Goal: Task Accomplishment & Management: Use online tool/utility

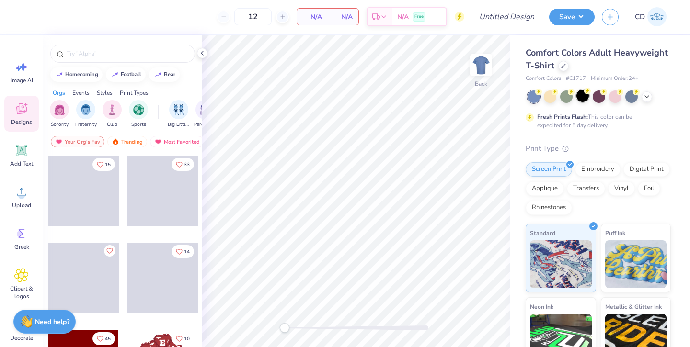
drag, startPoint x: 0, startPoint y: 0, endPoint x: 581, endPoint y: 100, distance: 589.3
click at [581, 100] on div at bounding box center [582, 96] width 12 height 12
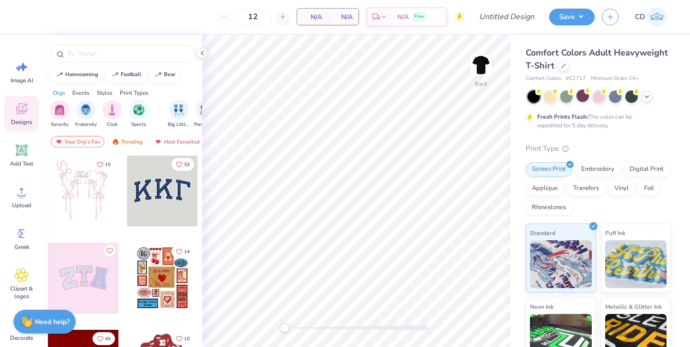
click at [21, 150] on icon at bounding box center [21, 150] width 9 height 9
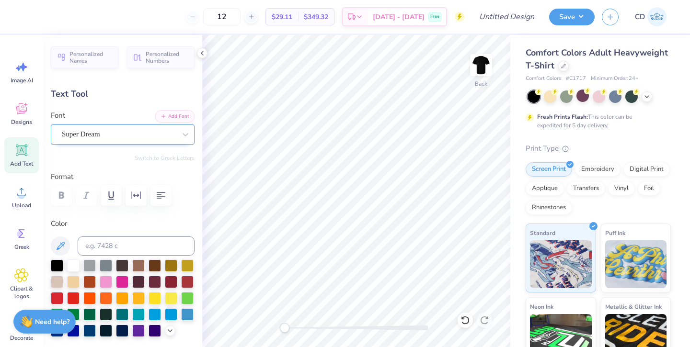
drag, startPoint x: 581, startPoint y: 100, endPoint x: 130, endPoint y: 133, distance: 452.1
click at [130, 133] on div "Super Dream" at bounding box center [119, 134] width 116 height 15
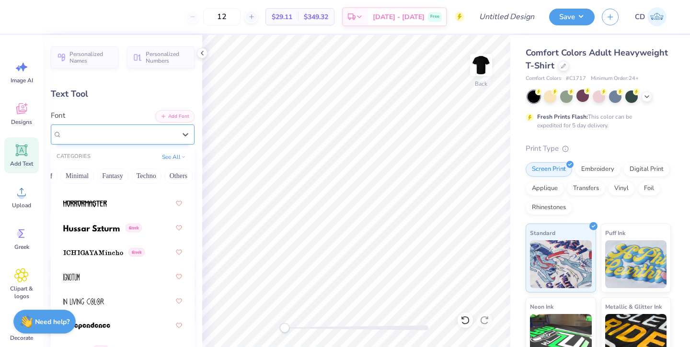
scroll to position [0, 266]
click at [180, 173] on button "Others" at bounding box center [178, 176] width 28 height 15
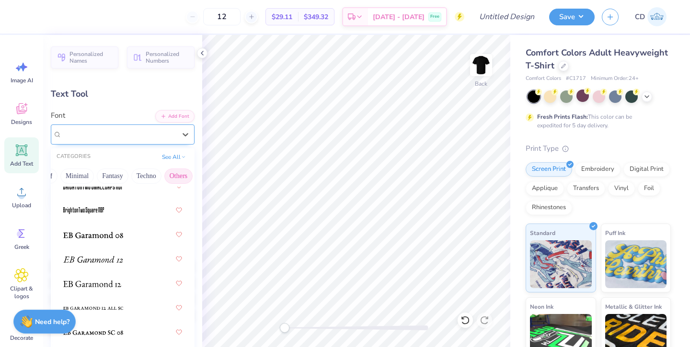
scroll to position [199, 0]
click at [145, 174] on button "Techno" at bounding box center [146, 176] width 30 height 15
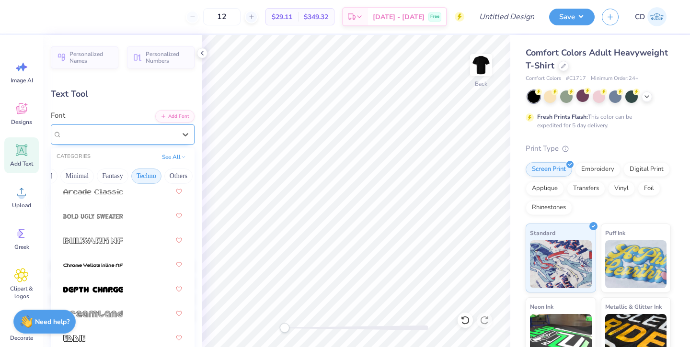
scroll to position [0, 0]
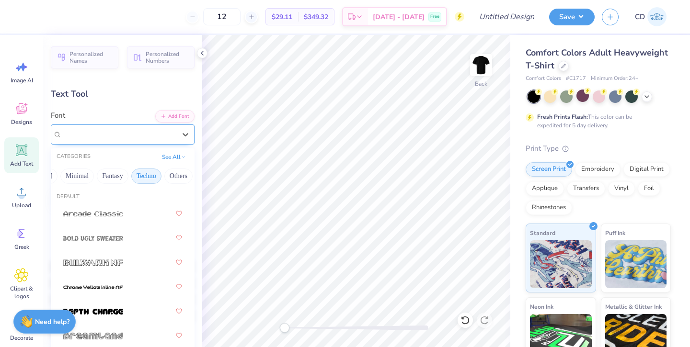
click at [108, 179] on button "Fantasy" at bounding box center [113, 176] width 32 height 15
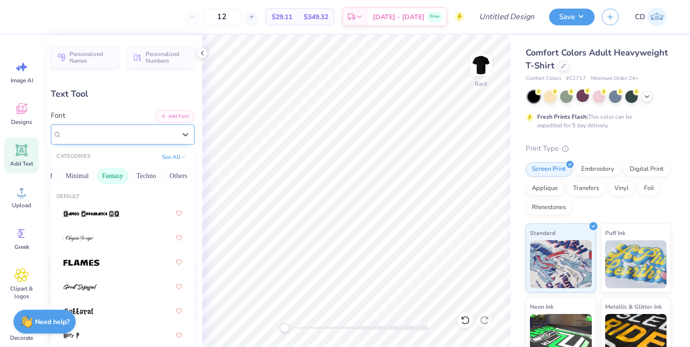
click at [79, 173] on button "Minimal" at bounding box center [77, 176] width 34 height 15
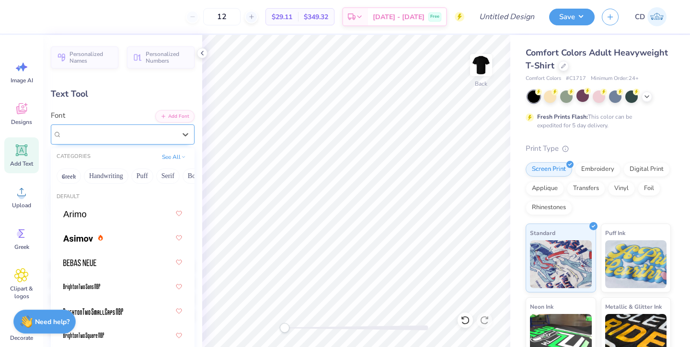
click at [70, 175] on button "Greek" at bounding box center [69, 176] width 24 height 15
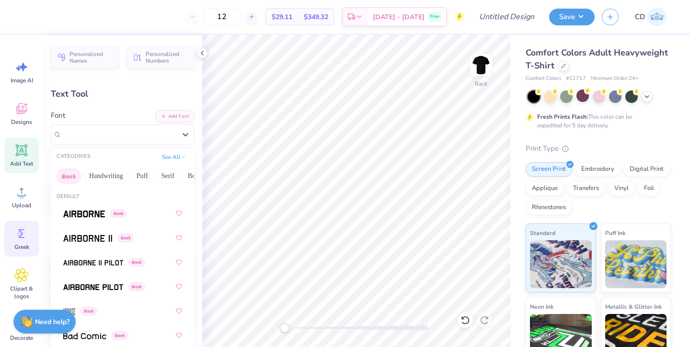
drag, startPoint x: 130, startPoint y: 133, endPoint x: 22, endPoint y: 238, distance: 150.5
click at [22, 238] on icon at bounding box center [22, 234] width 6 height 9
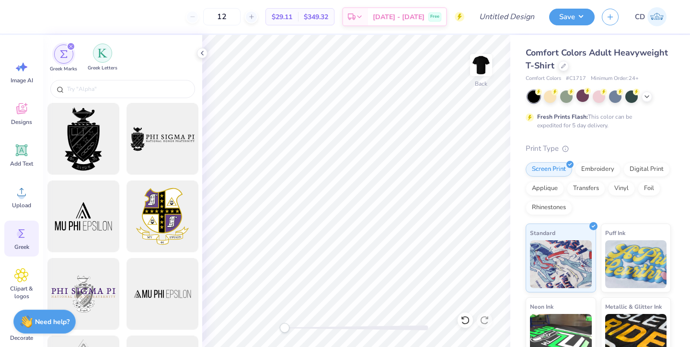
drag, startPoint x: 22, startPoint y: 238, endPoint x: 106, endPoint y: 56, distance: 200.0
click at [106, 56] on img "filter for Greek Letters" at bounding box center [103, 53] width 10 height 10
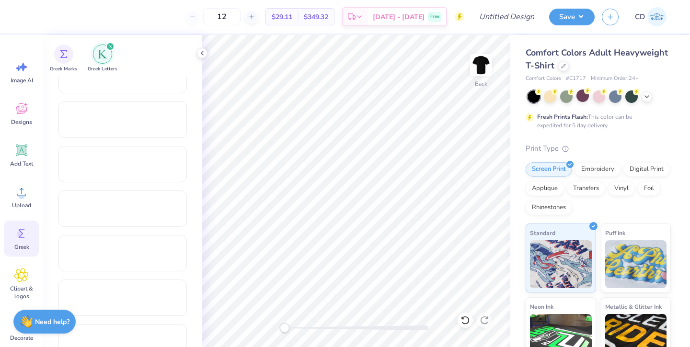
scroll to position [562, 0]
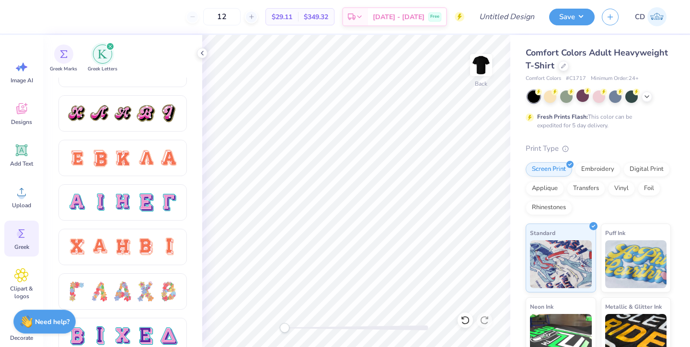
click at [122, 246] on div at bounding box center [123, 247] width 20 height 20
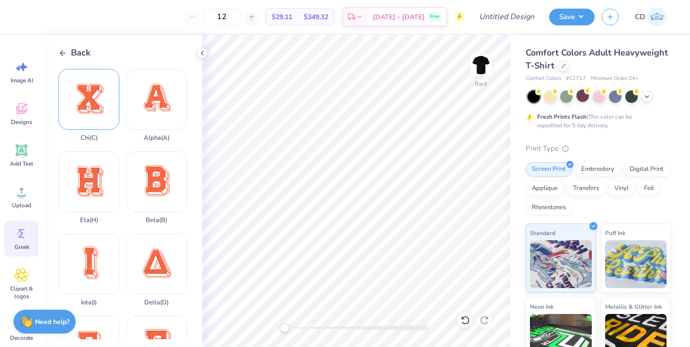
drag, startPoint x: 106, startPoint y: 56, endPoint x: 89, endPoint y: 94, distance: 41.4
click at [89, 94] on div "Chi ( C )" at bounding box center [88, 105] width 61 height 73
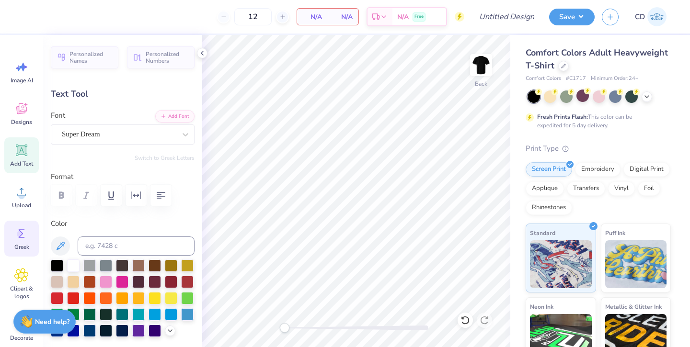
drag, startPoint x: 89, startPoint y: 94, endPoint x: 19, endPoint y: 235, distance: 157.9
click at [19, 235] on circle at bounding box center [20, 234] width 7 height 7
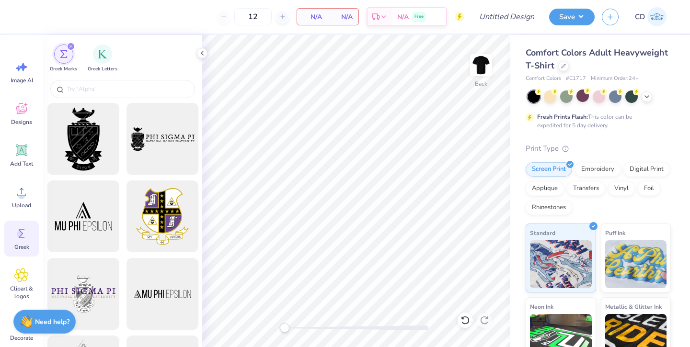
click at [100, 56] on img "filter for Greek Letters" at bounding box center [103, 54] width 10 height 10
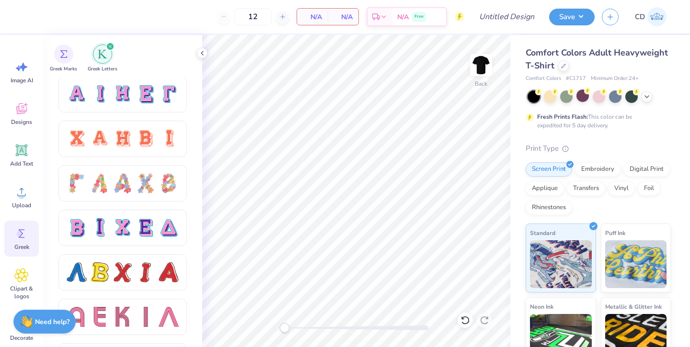
scroll to position [726, 0]
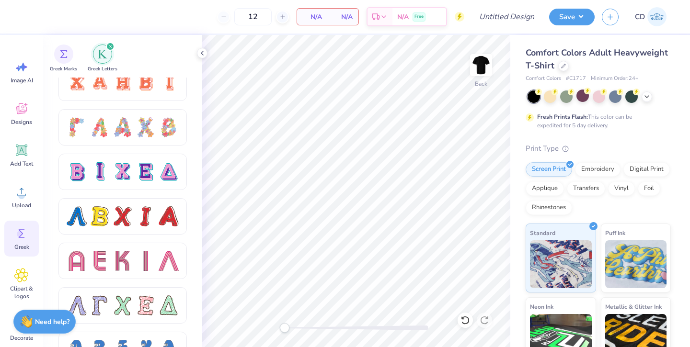
click at [121, 162] on div at bounding box center [123, 172] width 20 height 20
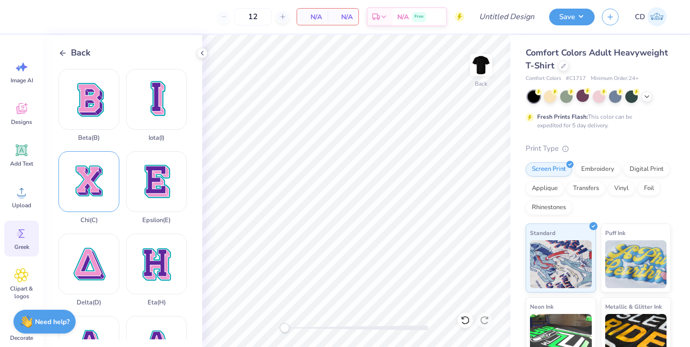
drag, startPoint x: 19, startPoint y: 235, endPoint x: 94, endPoint y: 185, distance: 90.6
click at [94, 185] on div "Chi ( C )" at bounding box center [88, 187] width 61 height 73
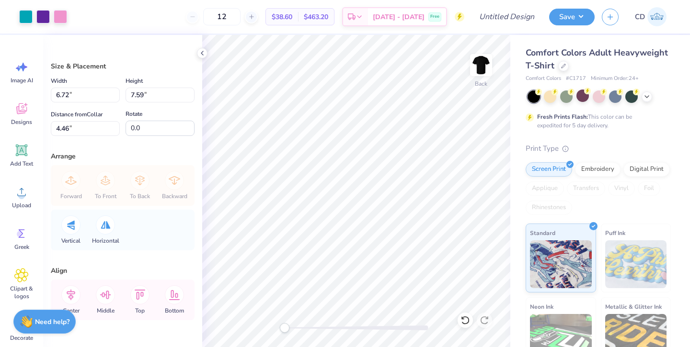
type input "6.72"
type input "7.59"
type input "1.36"
type input "1.54"
drag, startPoint x: 94, startPoint y: 185, endPoint x: 24, endPoint y: 239, distance: 88.6
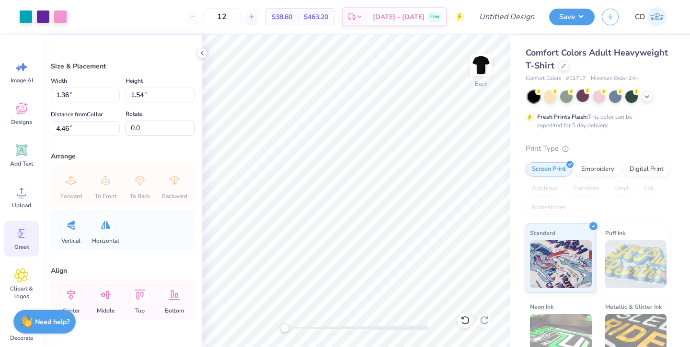
click at [24, 239] on icon at bounding box center [21, 234] width 14 height 14
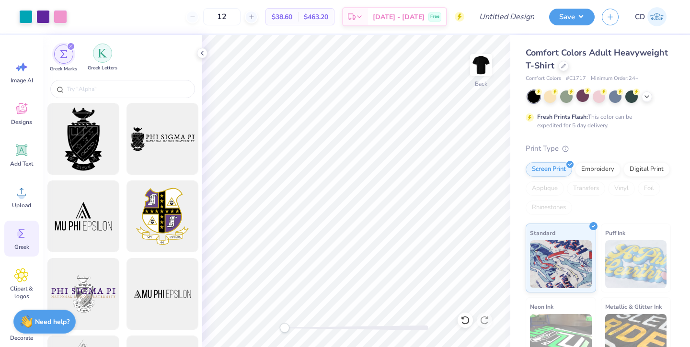
drag, startPoint x: 24, startPoint y: 239, endPoint x: 99, endPoint y: 47, distance: 206.2
click at [99, 47] on div "filter for Greek Letters" at bounding box center [102, 53] width 19 height 19
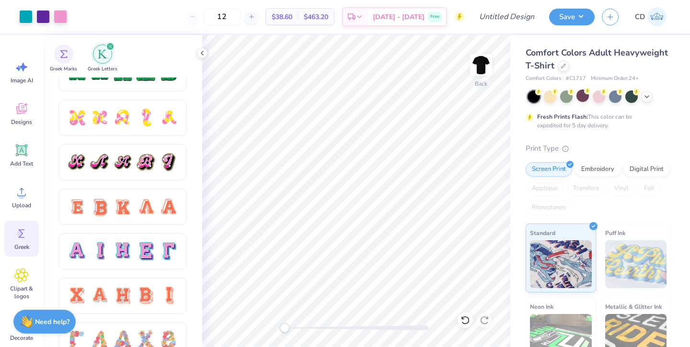
scroll to position [587, 0]
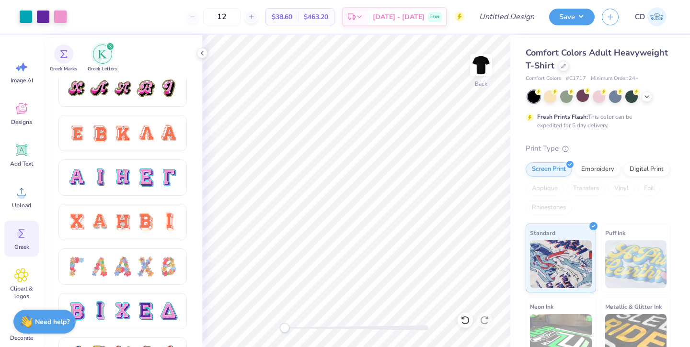
click at [117, 170] on div at bounding box center [123, 178] width 20 height 20
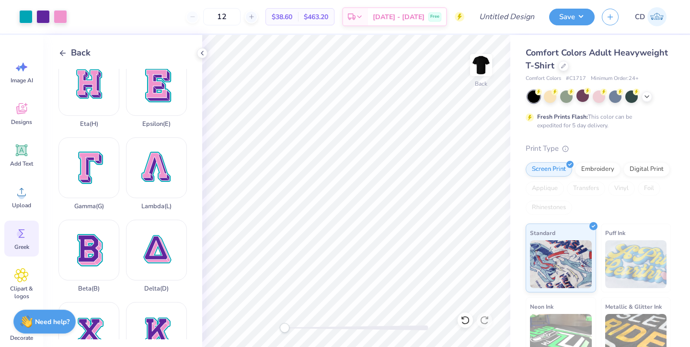
scroll to position [99, 0]
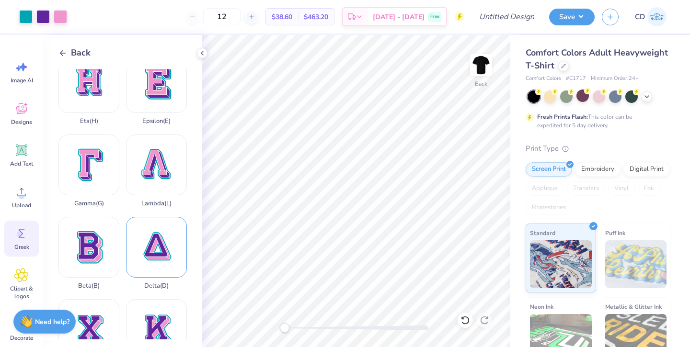
drag, startPoint x: 99, startPoint y: 47, endPoint x: 166, endPoint y: 242, distance: 205.8
click at [166, 242] on div "Delta ( D )" at bounding box center [156, 253] width 61 height 73
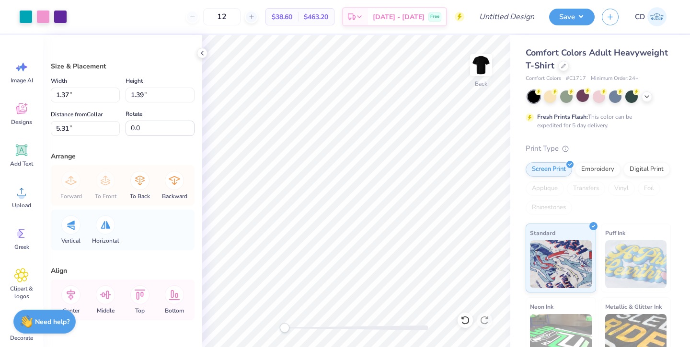
type input "1.37"
type input "1.39"
type input "1.36"
type input "1.54"
type input "3.00"
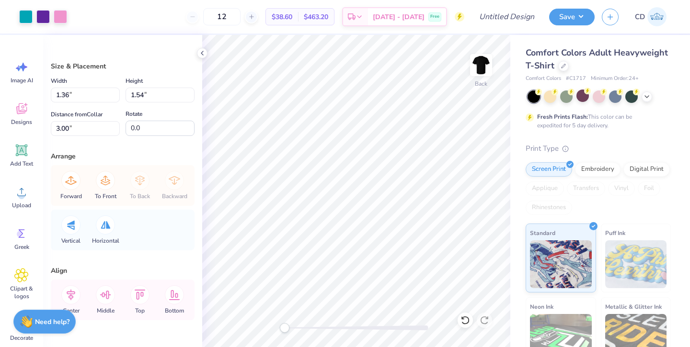
type input "1.21"
type input "1.36"
type input "1.37"
type input "1.39"
type input "1.21"
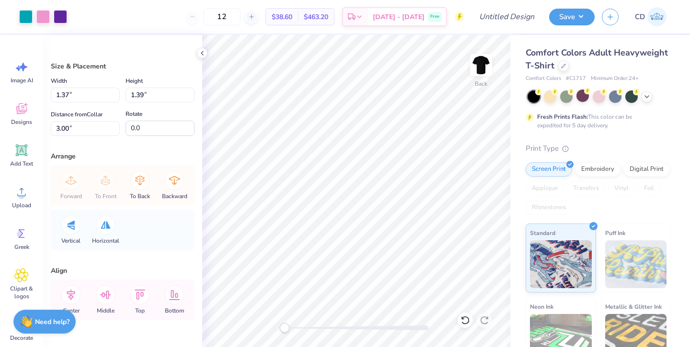
type input "1.36"
drag, startPoint x: 166, startPoint y: 242, endPoint x: 69, endPoint y: 94, distance: 176.1
click at [69, 94] on input "1.21" at bounding box center [85, 95] width 69 height 15
type input "1.37"
type input "1.55"
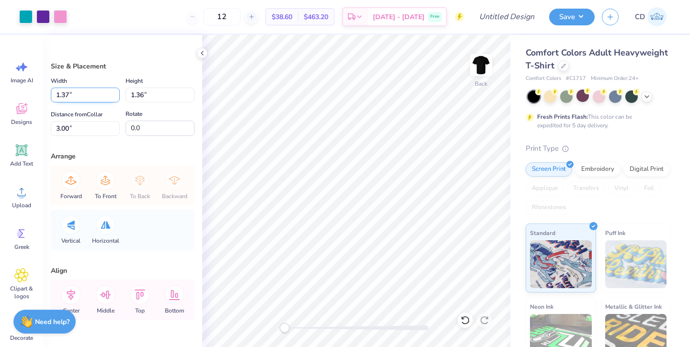
type input "2.91"
click at [143, 96] on input "1.55" at bounding box center [160, 95] width 69 height 15
type input "1.39"
type input "1.23"
type input "2.99"
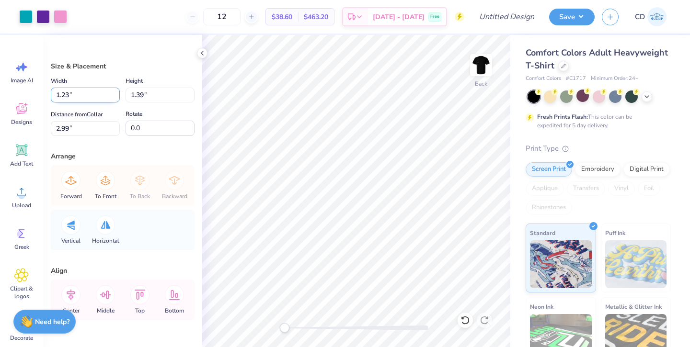
type input "1.37"
type input "3.00"
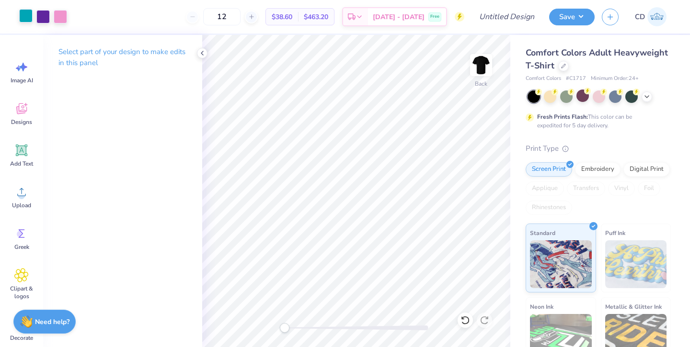
drag, startPoint x: 69, startPoint y: 94, endPoint x: 25, endPoint y: 20, distance: 86.8
click at [25, 20] on div at bounding box center [25, 15] width 13 height 13
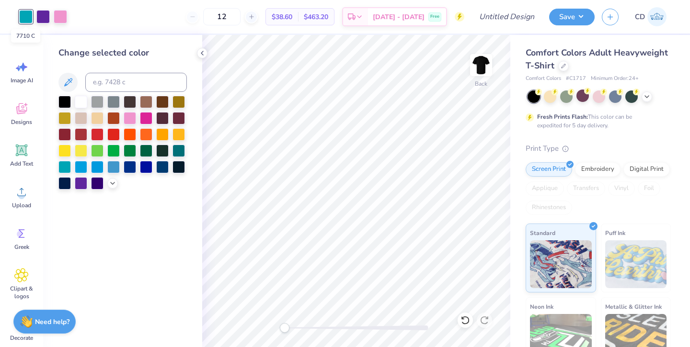
click at [81, 104] on div at bounding box center [81, 102] width 12 height 12
click at [43, 16] on div at bounding box center [42, 16] width 13 height 13
click at [96, 136] on div at bounding box center [97, 134] width 12 height 12
click at [63, 17] on div at bounding box center [60, 16] width 13 height 13
drag, startPoint x: 25, startPoint y: 20, endPoint x: 68, endPoint y: 104, distance: 94.3
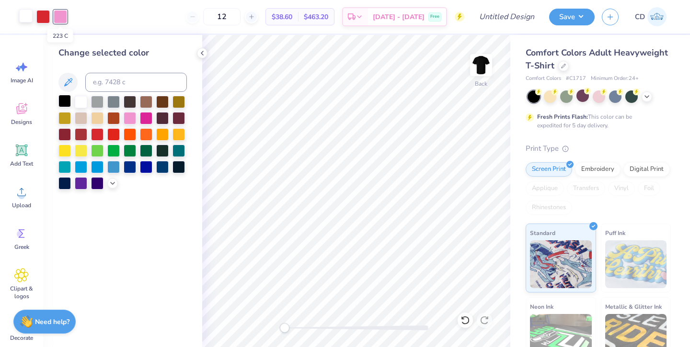
click at [68, 104] on div at bounding box center [64, 101] width 12 height 12
drag, startPoint x: 68, startPoint y: 104, endPoint x: 202, endPoint y: 55, distance: 142.8
click at [202, 55] on icon at bounding box center [202, 53] width 8 height 8
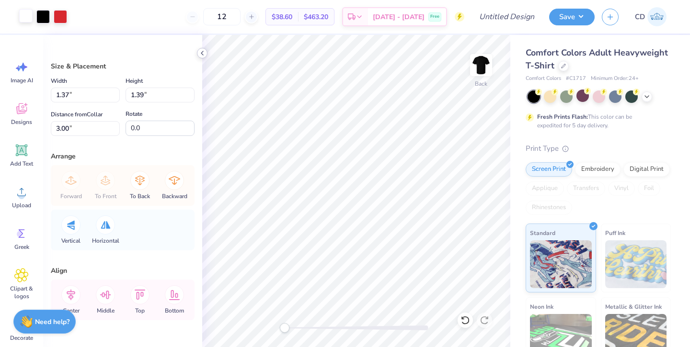
click at [464, 319] on icon at bounding box center [465, 321] width 10 height 10
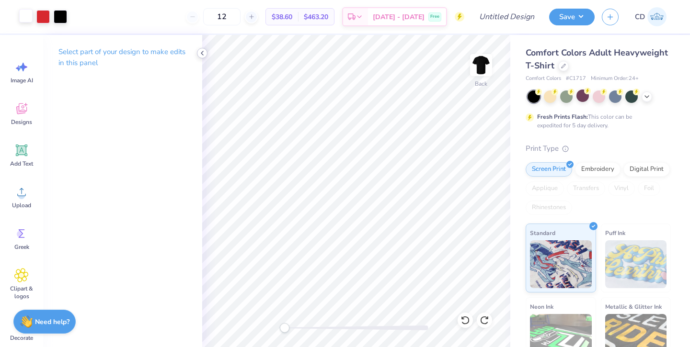
click at [575, 17] on button "Save" at bounding box center [572, 17] width 46 height 17
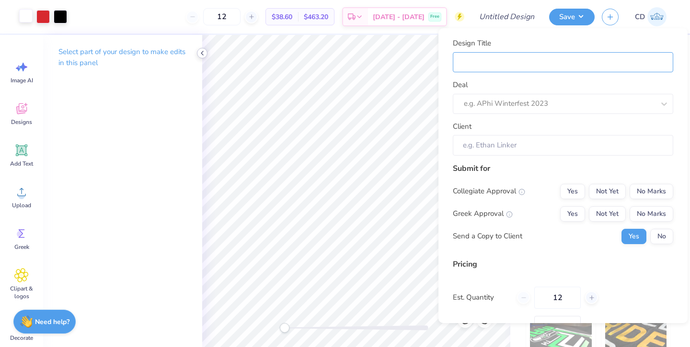
click at [525, 61] on input "Design Title" at bounding box center [563, 62] width 220 height 21
type input "d"
type input "D"
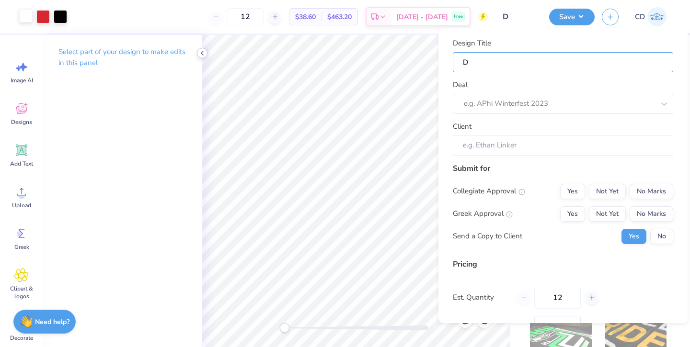
type input "Dc"
type input "Dch"
type input "Dchi"
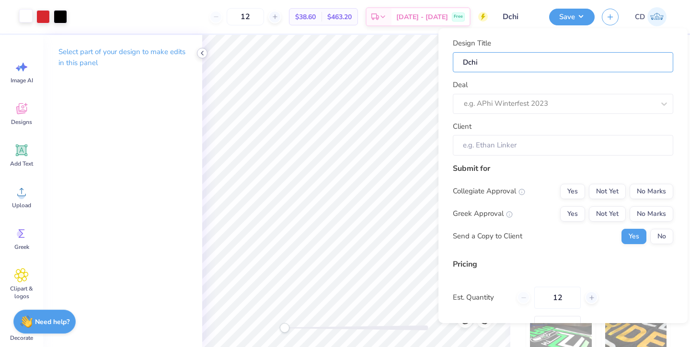
type input "Dchi"
type input "Dchi T"
click at [546, 101] on div at bounding box center [559, 103] width 191 height 13
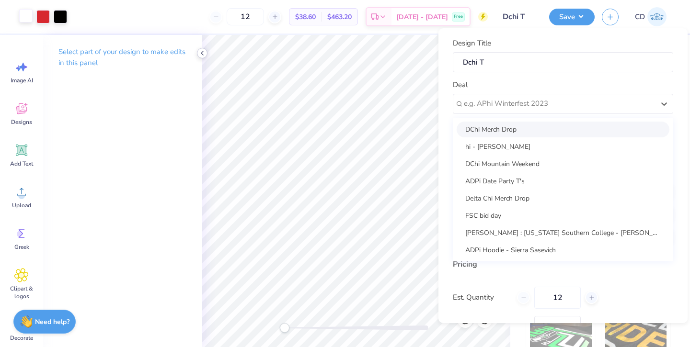
click at [524, 132] on div "DChi Merch Drop" at bounding box center [563, 130] width 213 height 16
type input "[PERSON_NAME]"
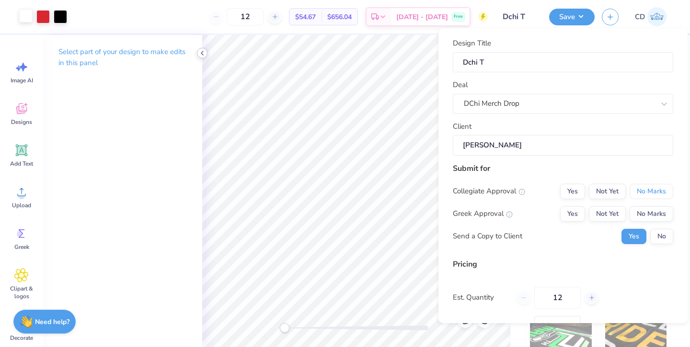
click at [652, 188] on button "No Marks" at bounding box center [652, 191] width 44 height 15
click at [651, 213] on button "No Marks" at bounding box center [652, 214] width 44 height 15
drag, startPoint x: 202, startPoint y: 55, endPoint x: 659, endPoint y: 236, distance: 491.7
click at [659, 236] on button "No" at bounding box center [661, 236] width 23 height 15
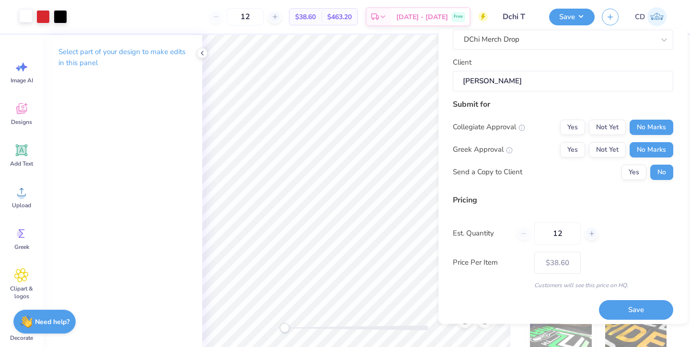
scroll to position [70, 0]
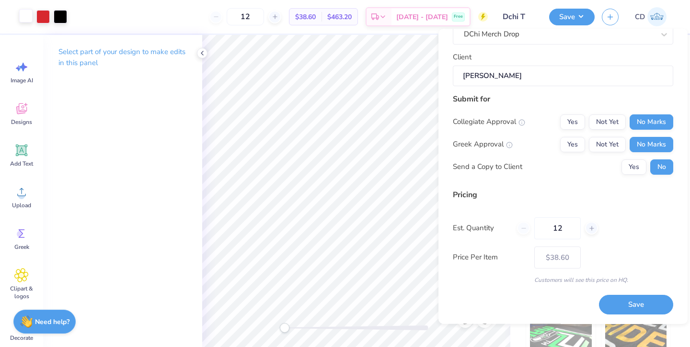
click at [642, 308] on button "Save" at bounding box center [636, 306] width 74 height 20
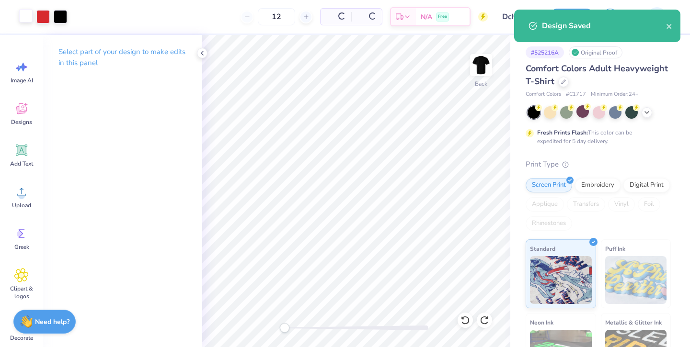
type input "$38.60"
click at [202, 55] on polyline at bounding box center [202, 53] width 2 height 4
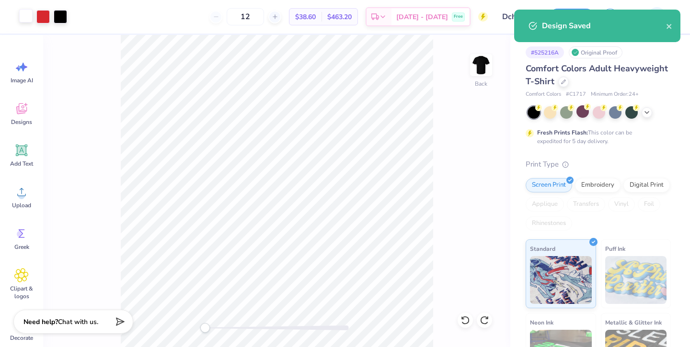
click at [563, 84] on div at bounding box center [563, 82] width 11 height 11
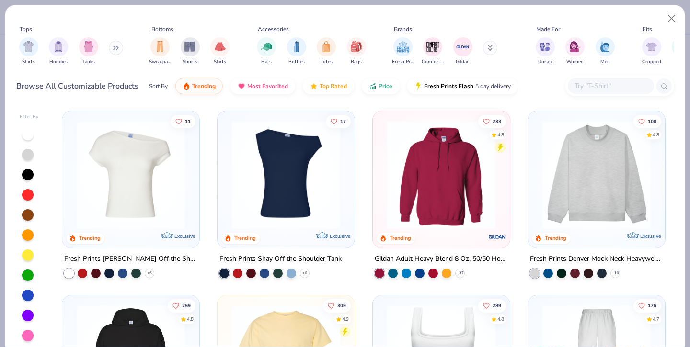
click at [156, 47] on img "filter for Sweatpants" at bounding box center [160, 46] width 11 height 11
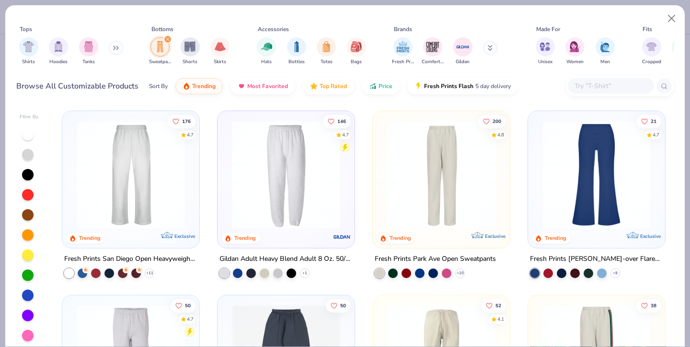
click at [294, 184] on img at bounding box center [286, 175] width 118 height 108
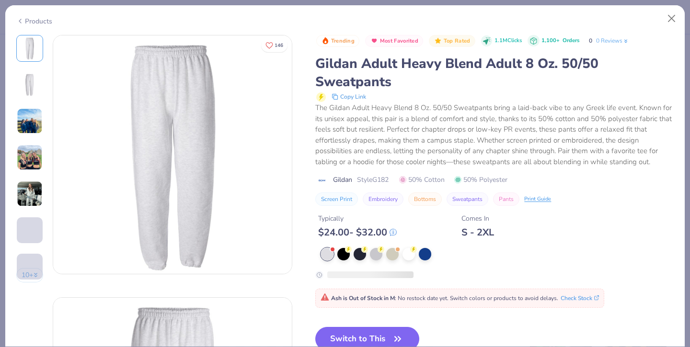
click at [366, 312] on div "Trending Most Favorited Top Rated 1.1M Clicks 1,100+ Orders 0 0 Reviews Gildan …" at bounding box center [494, 201] width 358 height 332
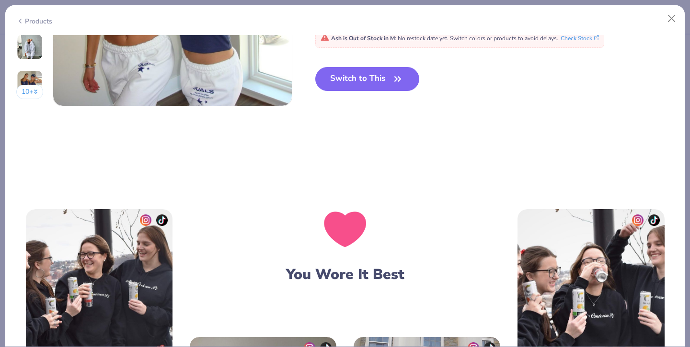
scroll to position [1714, 0]
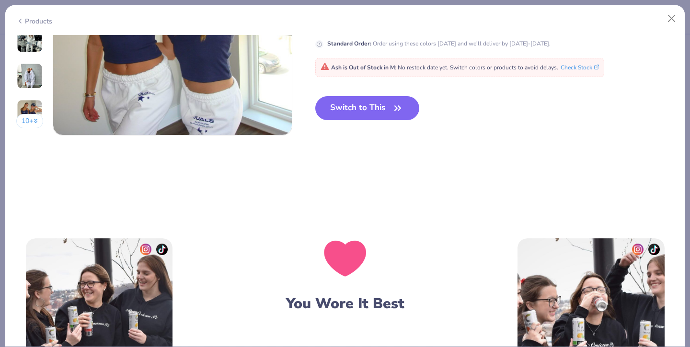
click at [365, 110] on button "Switch to This" at bounding box center [367, 108] width 104 height 24
click at [356, 107] on button "Switch to This" at bounding box center [367, 108] width 104 height 24
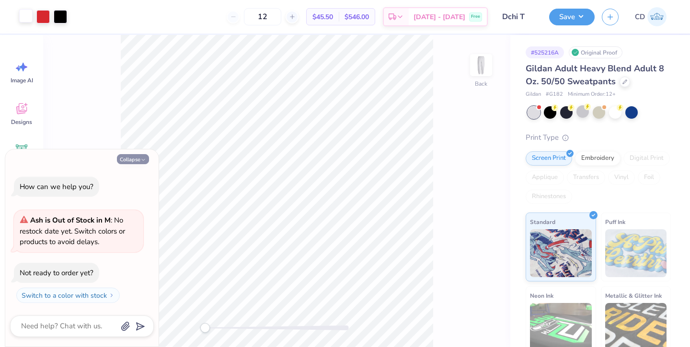
click at [139, 157] on button "Collapse" at bounding box center [133, 159] width 32 height 10
type textarea "x"
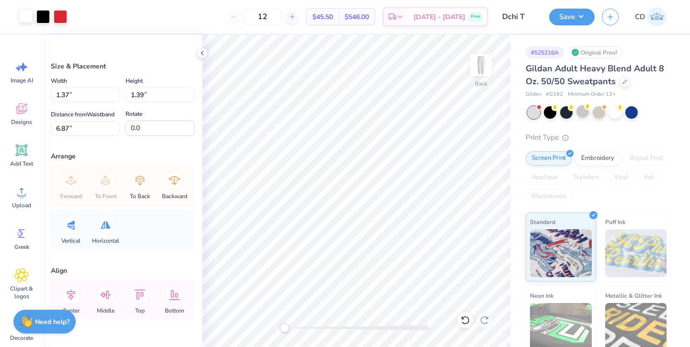
type input "1.23"
type input "6.86"
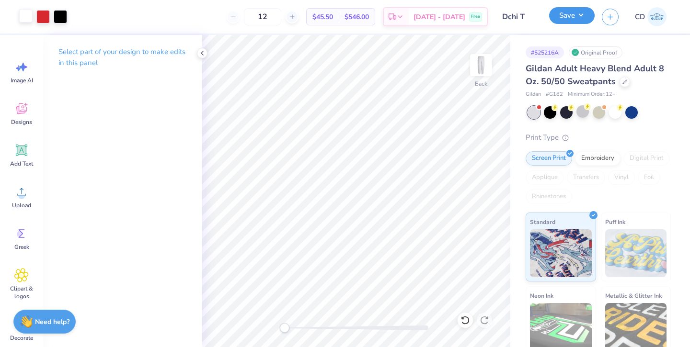
click at [565, 23] on button "Save" at bounding box center [572, 15] width 46 height 17
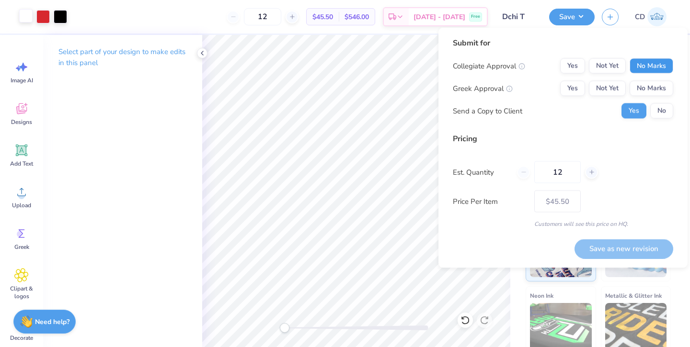
click at [653, 62] on button "No Marks" at bounding box center [652, 65] width 44 height 15
click at [653, 87] on button "No Marks" at bounding box center [652, 88] width 44 height 15
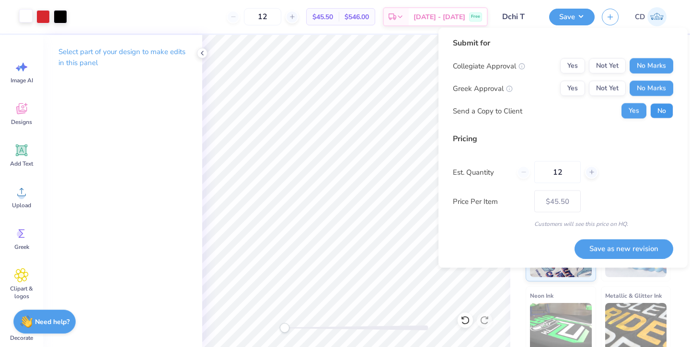
click at [658, 109] on button "No" at bounding box center [661, 111] width 23 height 15
click at [621, 248] on button "Save as new revision" at bounding box center [624, 249] width 99 height 20
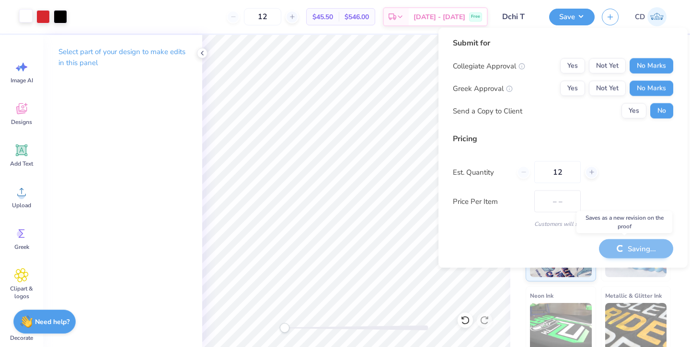
type input "$45.50"
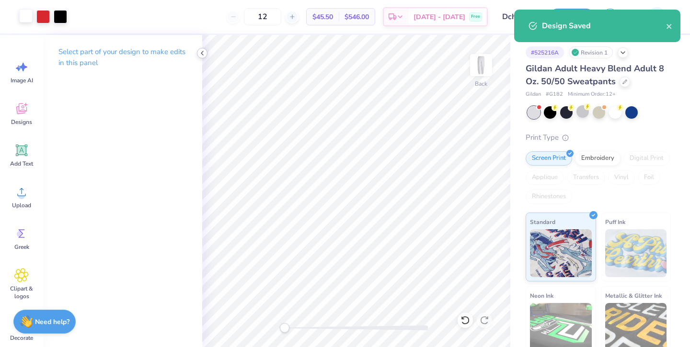
click at [205, 53] on icon at bounding box center [202, 53] width 8 height 8
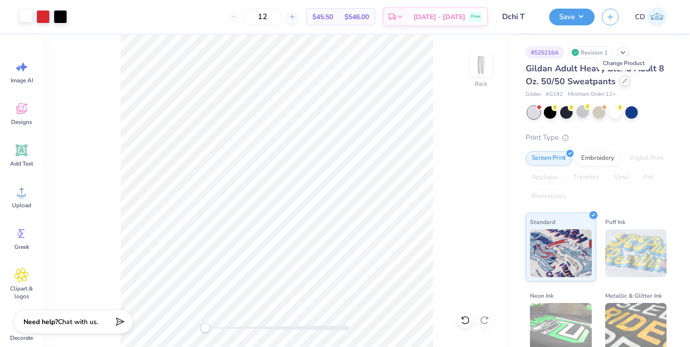
click at [623, 81] on icon at bounding box center [624, 81] width 5 height 5
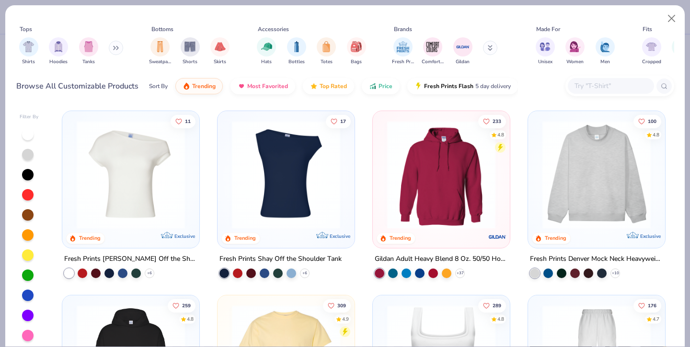
click at [117, 49] on icon at bounding box center [116, 48] width 6 height 5
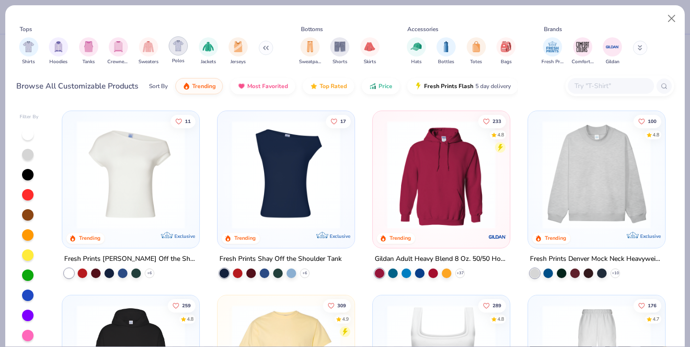
click at [177, 47] on img "filter for Polos" at bounding box center [178, 45] width 11 height 11
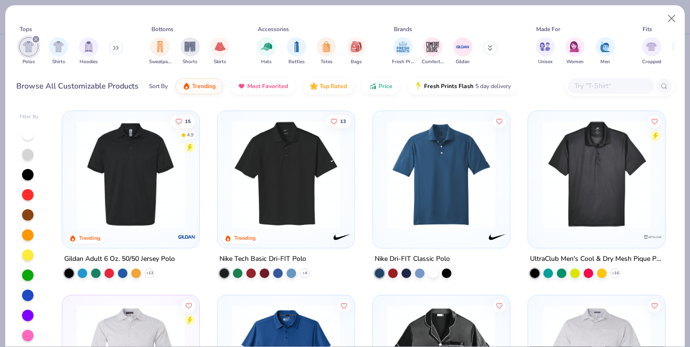
click at [153, 171] on img at bounding box center [131, 175] width 118 height 108
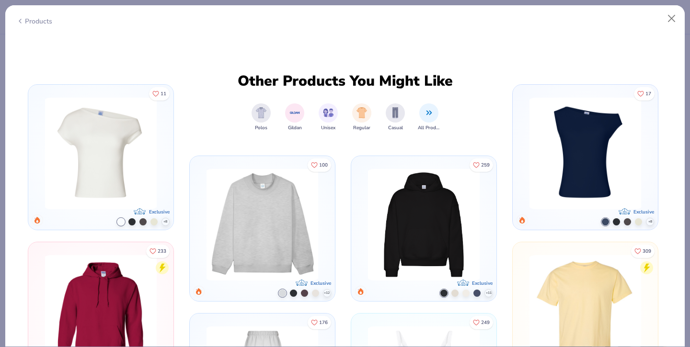
scroll to position [304, 0]
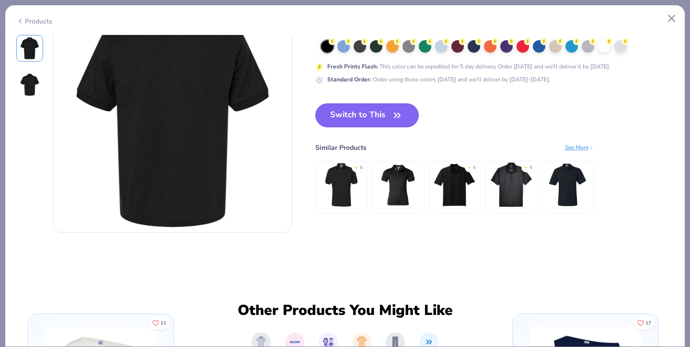
click at [388, 121] on button "Switch to This" at bounding box center [367, 116] width 104 height 24
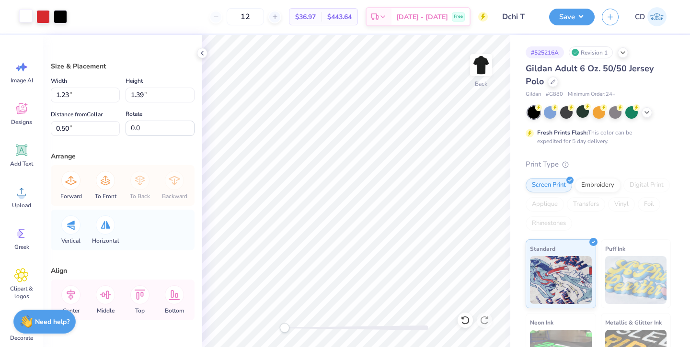
type input "1.37"
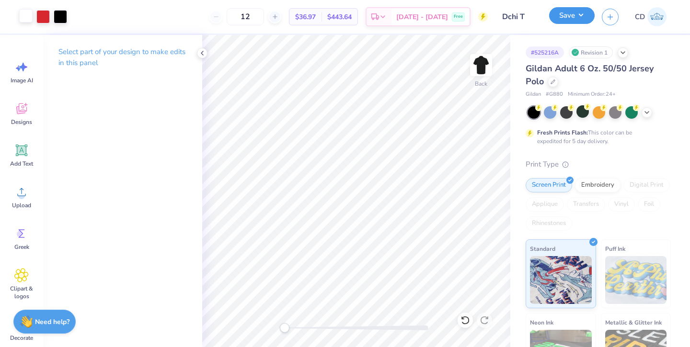
click at [563, 18] on button "Save" at bounding box center [572, 15] width 46 height 17
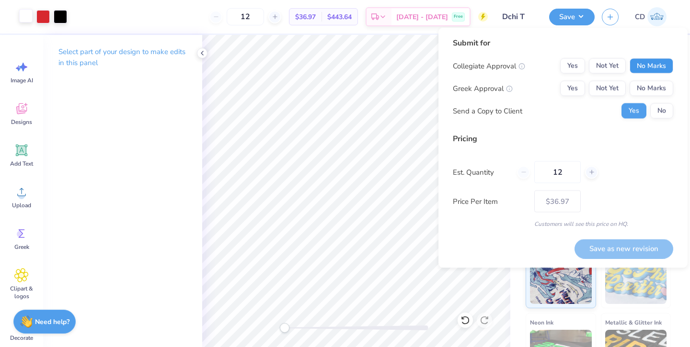
click at [652, 68] on button "No Marks" at bounding box center [652, 65] width 44 height 15
click at [652, 91] on button "No Marks" at bounding box center [652, 88] width 44 height 15
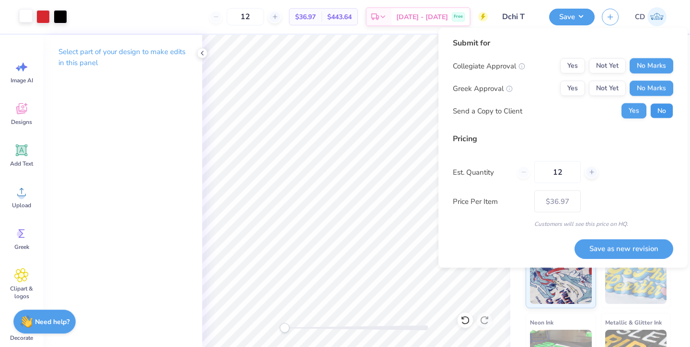
click at [660, 110] on button "No" at bounding box center [661, 111] width 23 height 15
click at [630, 246] on button "Save as new revision" at bounding box center [624, 249] width 99 height 20
type input "$36.97"
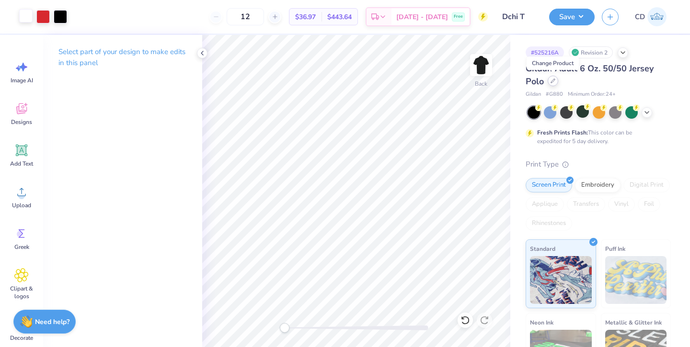
click at [551, 80] on icon at bounding box center [553, 81] width 5 height 5
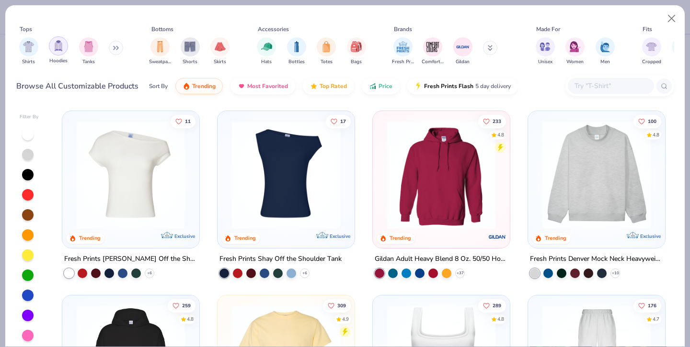
click at [59, 45] on img "filter for Hoodies" at bounding box center [58, 45] width 11 height 11
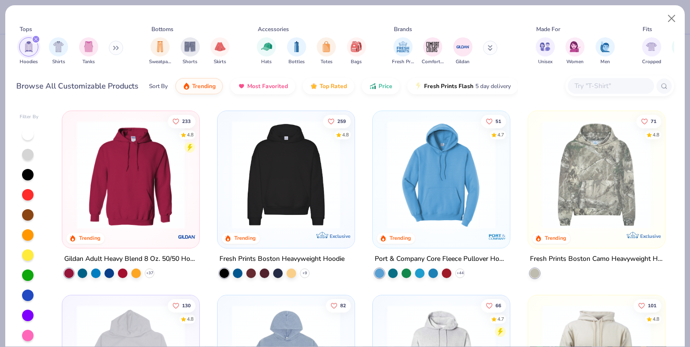
click at [281, 173] on img at bounding box center [286, 175] width 118 height 108
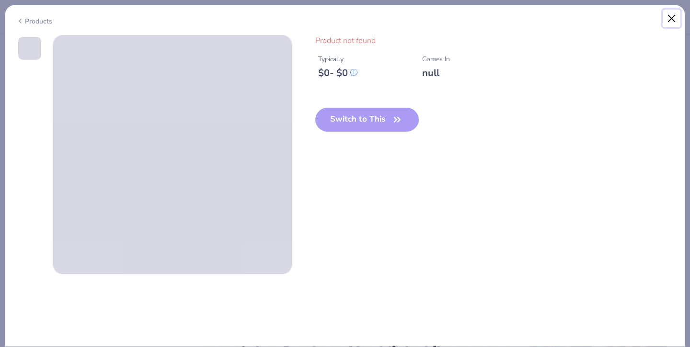
click at [674, 16] on button "Close" at bounding box center [672, 19] width 18 height 18
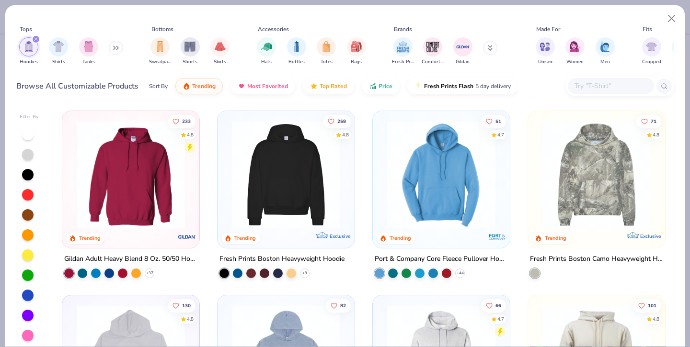
click at [293, 190] on img at bounding box center [286, 175] width 118 height 108
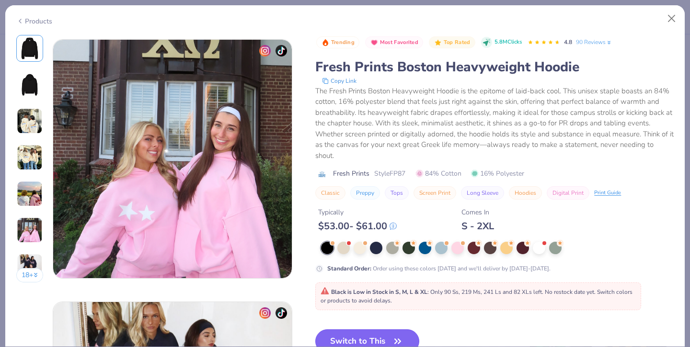
scroll to position [1518, 0]
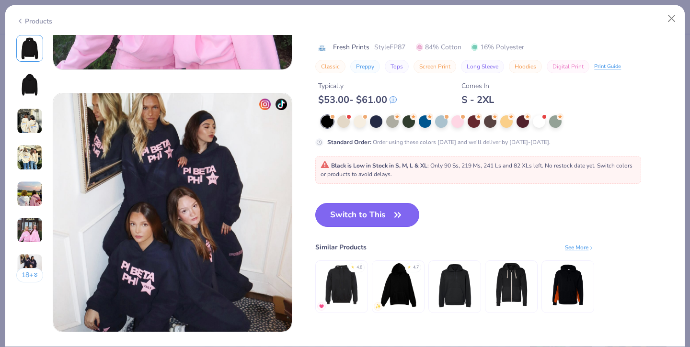
click at [341, 211] on button "Switch to This" at bounding box center [367, 215] width 104 height 24
click at [386, 211] on button "Switch to This" at bounding box center [367, 215] width 104 height 24
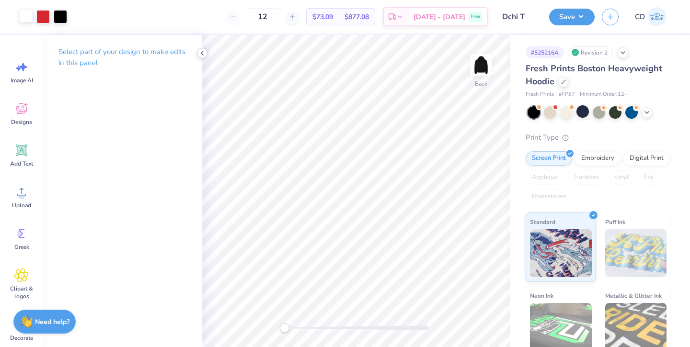
click at [203, 53] on icon at bounding box center [202, 53] width 8 height 8
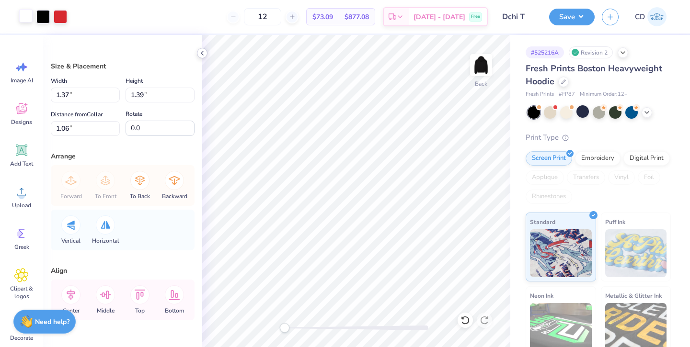
type input "1.37"
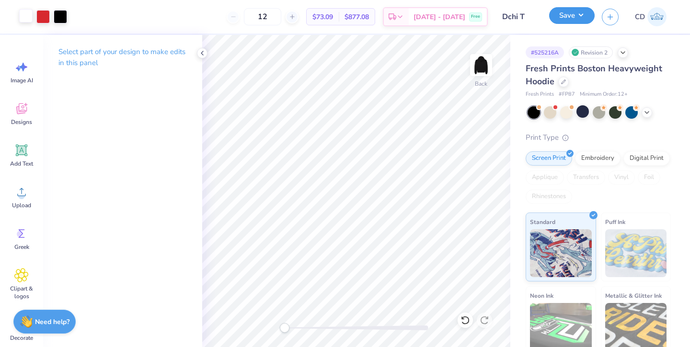
click at [575, 15] on button "Save" at bounding box center [572, 15] width 46 height 17
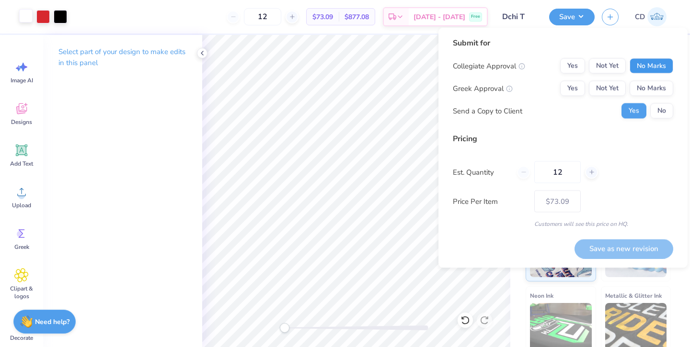
click at [660, 61] on button "No Marks" at bounding box center [652, 65] width 44 height 15
click at [659, 93] on button "No Marks" at bounding box center [652, 88] width 44 height 15
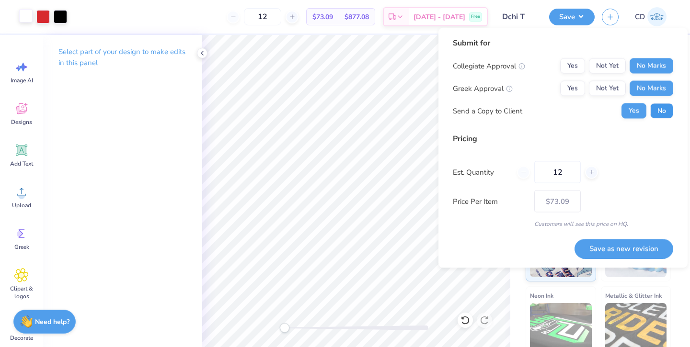
click at [659, 107] on button "No" at bounding box center [661, 111] width 23 height 15
click at [625, 245] on button "Save as new revision" at bounding box center [624, 249] width 99 height 20
type input "$73.09"
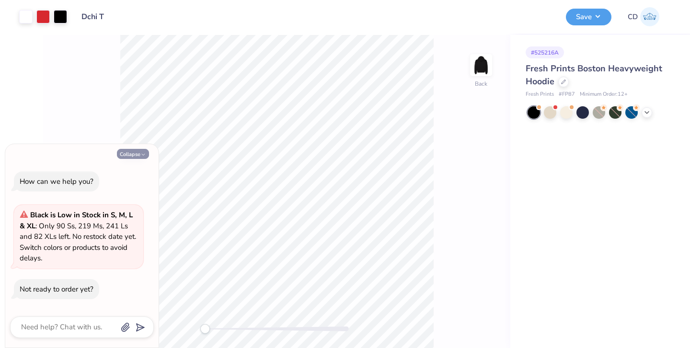
click at [134, 157] on button "Collapse" at bounding box center [133, 154] width 32 height 10
type textarea "x"
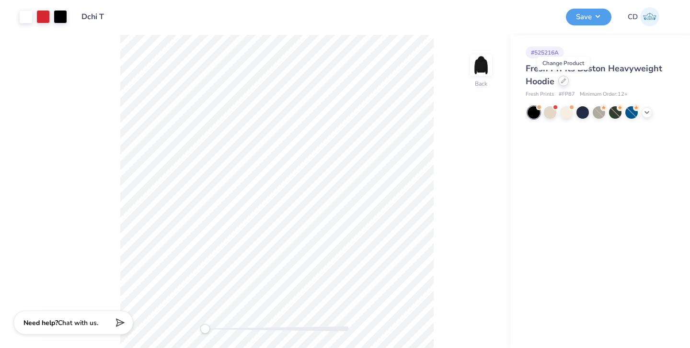
click at [566, 83] on div at bounding box center [563, 81] width 11 height 11
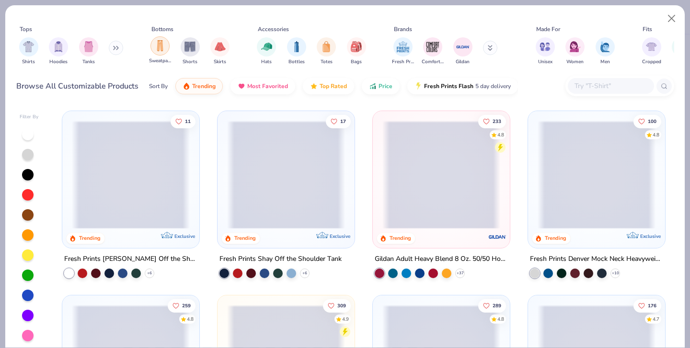
click at [160, 47] on img "filter for Sweatpants" at bounding box center [160, 45] width 11 height 11
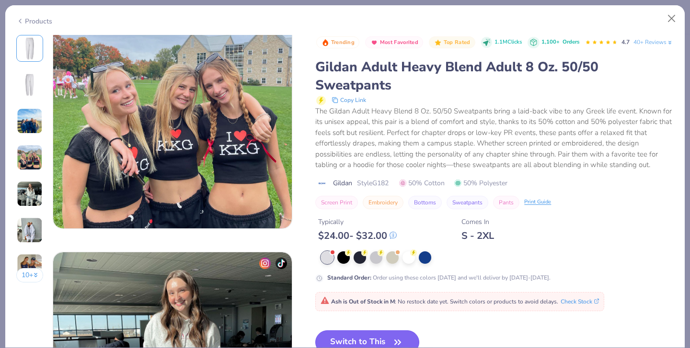
scroll to position [1622, 0]
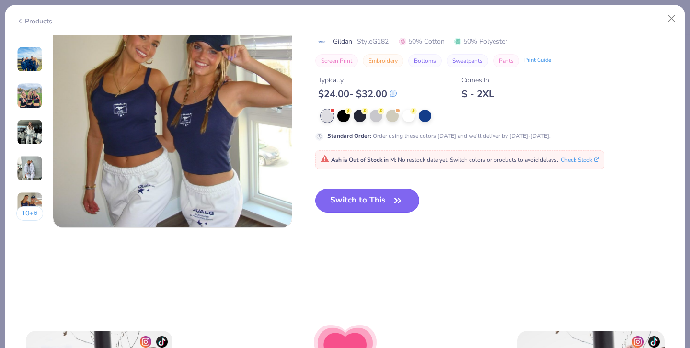
click at [361, 193] on button "Switch to This" at bounding box center [367, 201] width 104 height 24
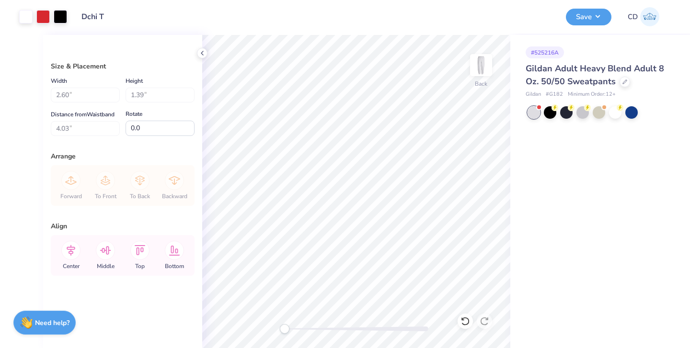
type input "4.03"
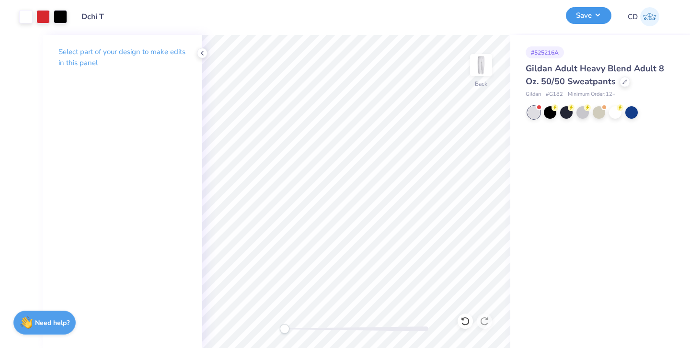
click at [598, 15] on button "Save" at bounding box center [589, 15] width 46 height 17
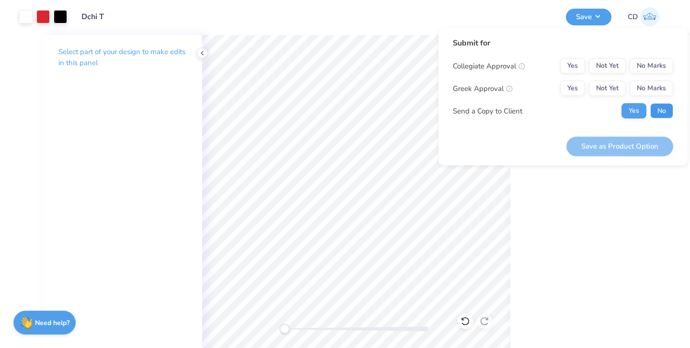
click at [660, 110] on button "No" at bounding box center [661, 111] width 23 height 15
click at [651, 63] on button "No Marks" at bounding box center [652, 65] width 44 height 15
click at [651, 88] on button "No Marks" at bounding box center [652, 88] width 44 height 15
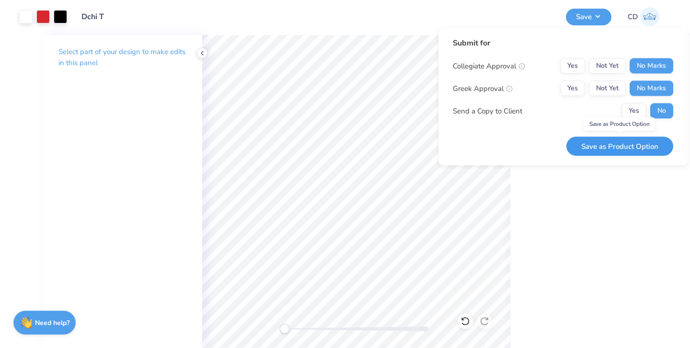
click at [625, 148] on button "Save as Product Option" at bounding box center [619, 147] width 107 height 20
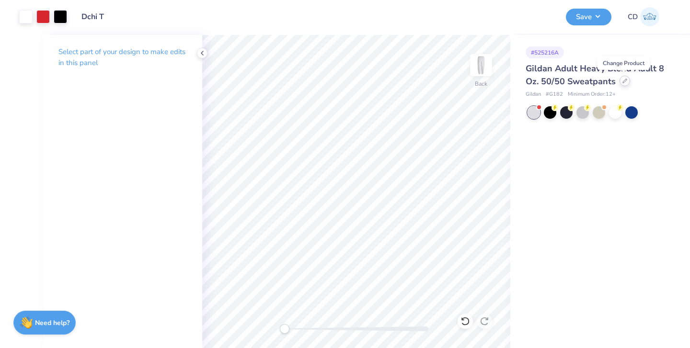
click at [625, 81] on icon at bounding box center [624, 81] width 5 height 5
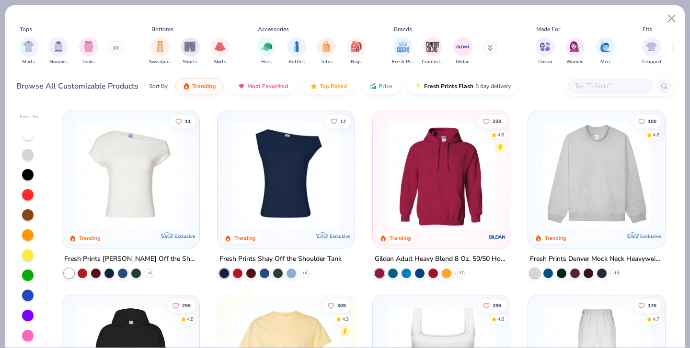
click at [118, 47] on icon at bounding box center [116, 48] width 6 height 5
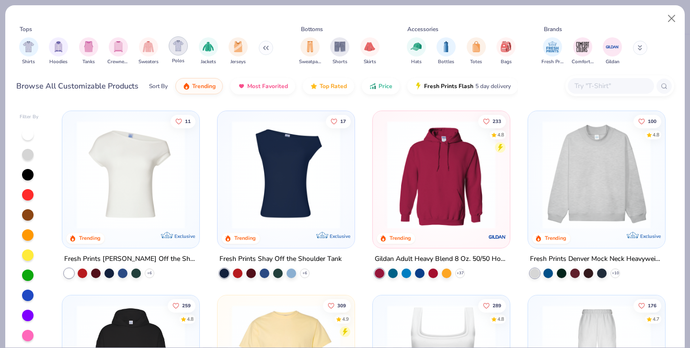
click at [174, 48] on img "filter for Polos" at bounding box center [178, 45] width 11 height 11
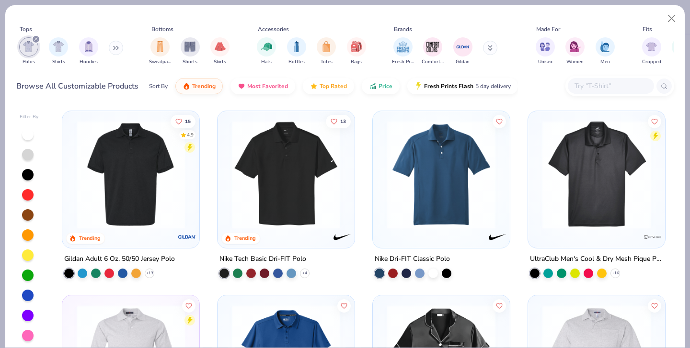
click at [146, 180] on img at bounding box center [131, 175] width 118 height 108
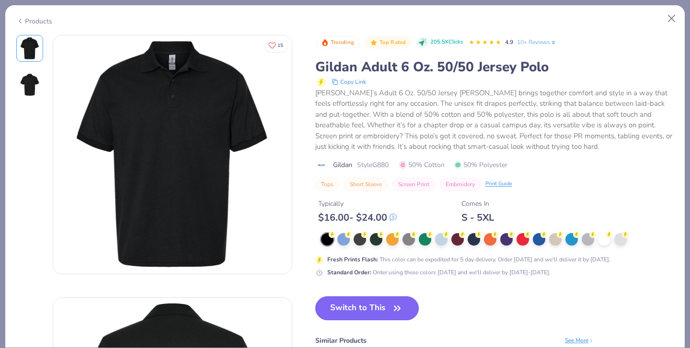
click at [371, 312] on button "Switch to This" at bounding box center [367, 309] width 104 height 24
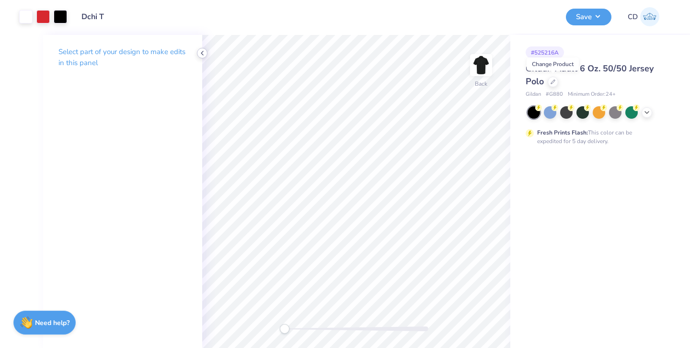
click at [203, 51] on icon at bounding box center [202, 53] width 8 height 8
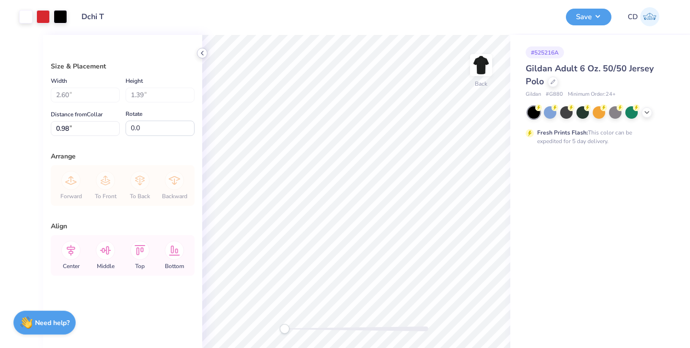
type input "3.00"
click at [438, 19] on div "Design Title Dchi T" at bounding box center [316, 17] width 484 height 34
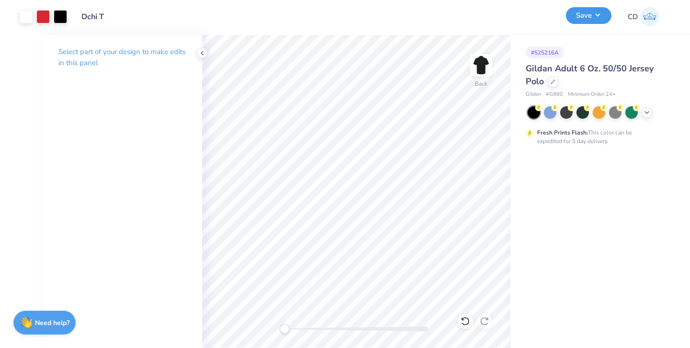
click at [593, 16] on button "Save" at bounding box center [589, 15] width 46 height 17
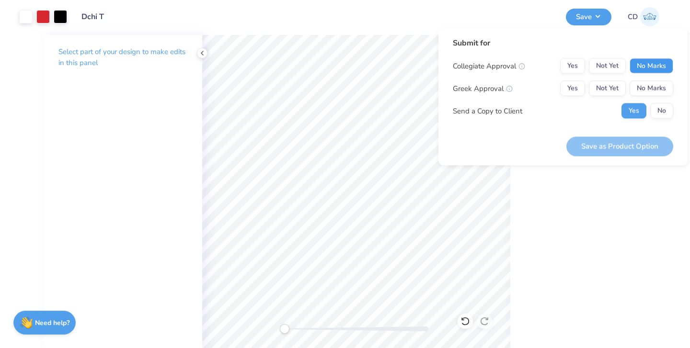
click at [652, 62] on button "No Marks" at bounding box center [652, 65] width 44 height 15
click at [652, 88] on button "No Marks" at bounding box center [652, 88] width 44 height 15
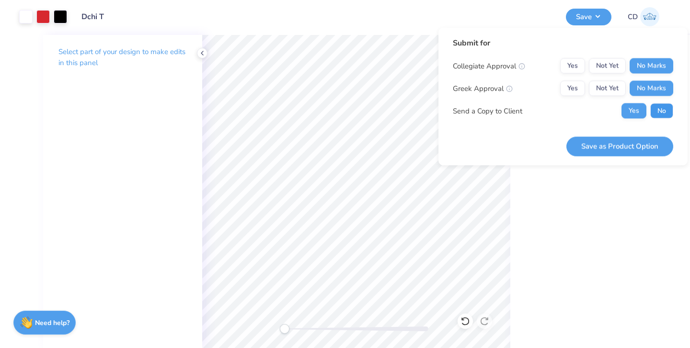
click at [657, 108] on button "No" at bounding box center [661, 111] width 23 height 15
click at [627, 148] on button "Save as Product Option" at bounding box center [619, 147] width 107 height 20
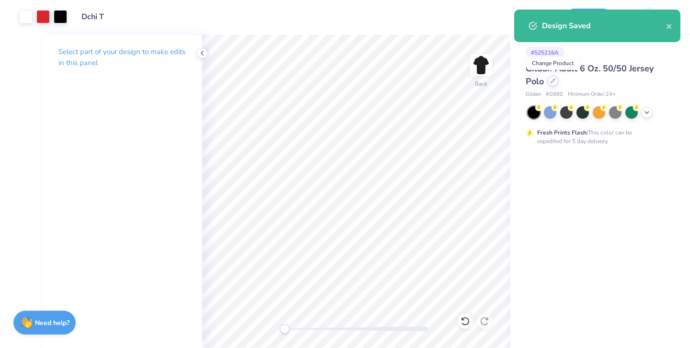
click at [551, 82] on icon at bounding box center [553, 81] width 4 height 4
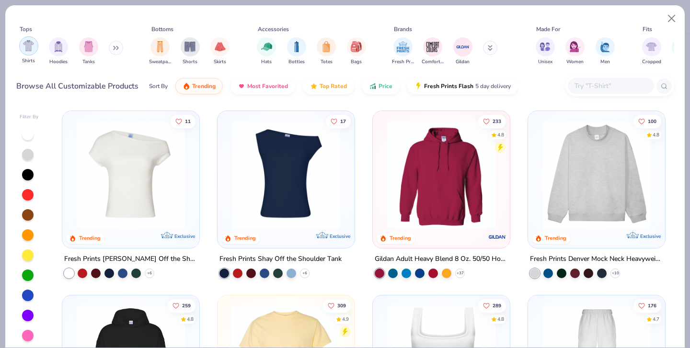
click at [33, 50] on img "filter for Shirts" at bounding box center [28, 45] width 11 height 11
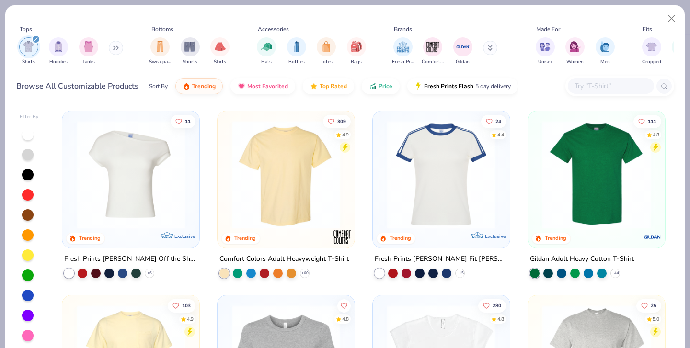
click at [248, 164] on img at bounding box center [286, 175] width 118 height 108
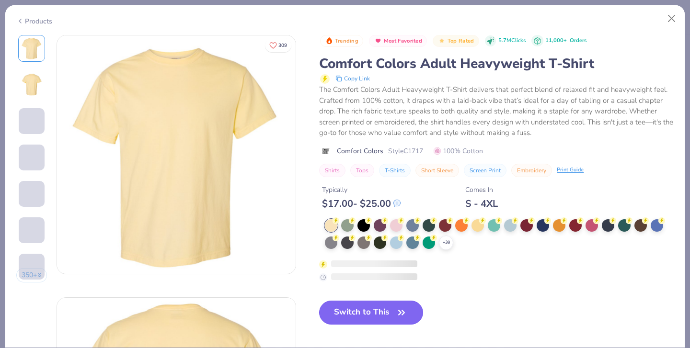
click at [360, 319] on button "Switch to This" at bounding box center [371, 313] width 104 height 24
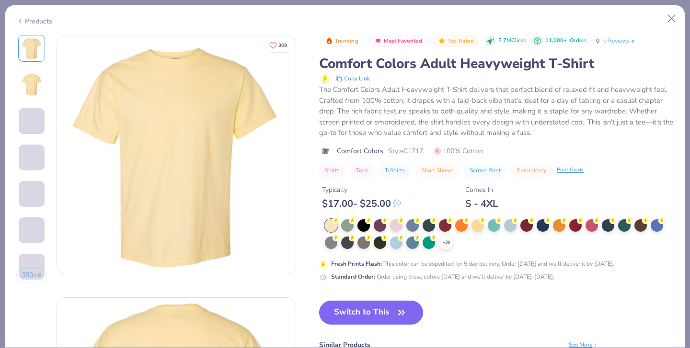
click at [366, 311] on button "Switch to This" at bounding box center [371, 313] width 104 height 24
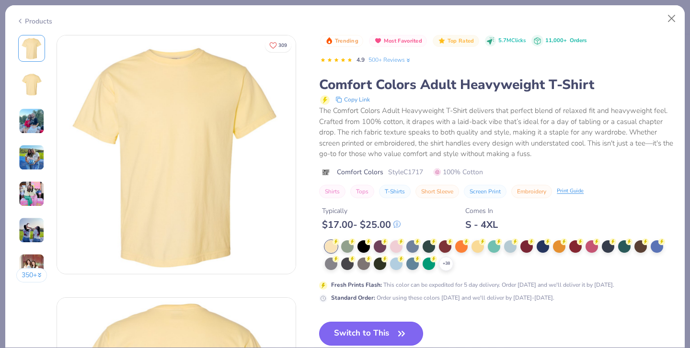
click at [363, 335] on button "Switch to This" at bounding box center [371, 334] width 104 height 24
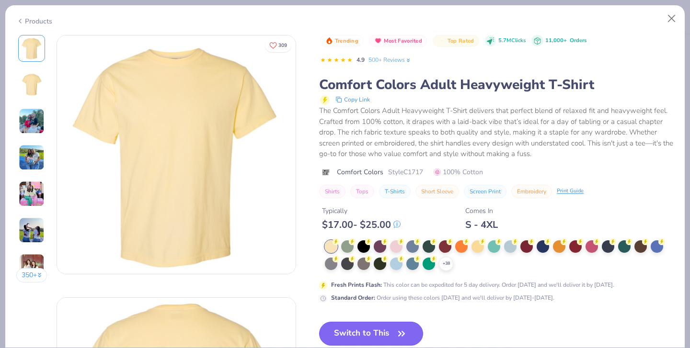
click at [377, 335] on button "Switch to This" at bounding box center [371, 334] width 104 height 24
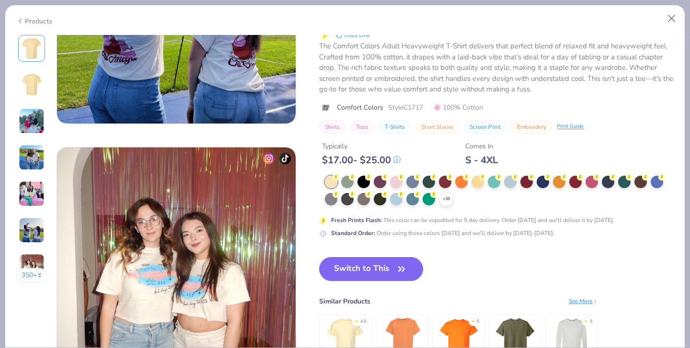
scroll to position [1556, 0]
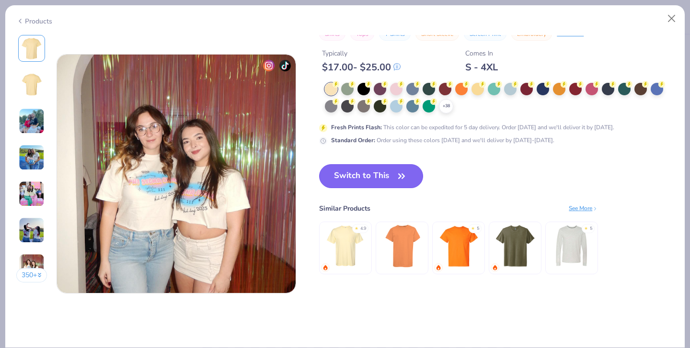
click at [384, 171] on button "Switch to This" at bounding box center [371, 176] width 104 height 24
click at [381, 180] on button "Switch to This" at bounding box center [371, 176] width 104 height 24
click at [380, 176] on button "Switch to This" at bounding box center [371, 176] width 104 height 24
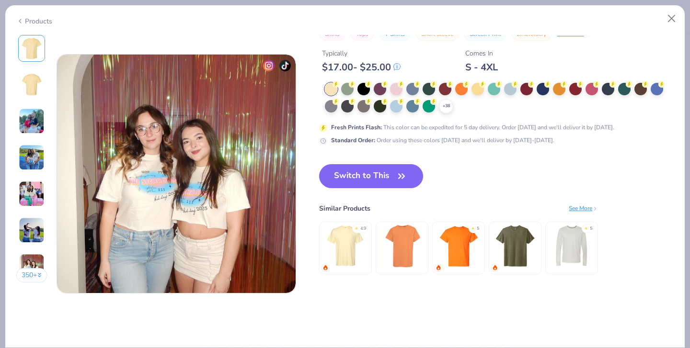
click at [387, 173] on button "Switch to This" at bounding box center [371, 176] width 104 height 24
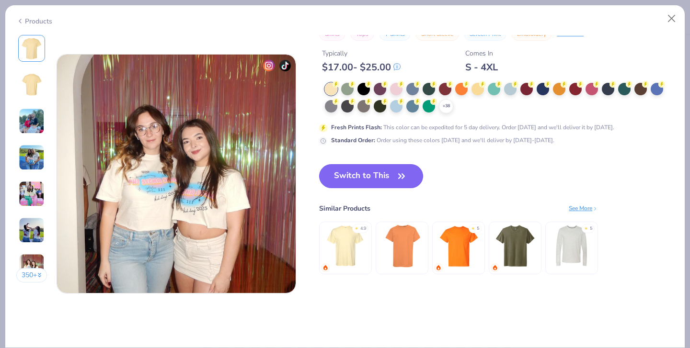
scroll to position [1444, 0]
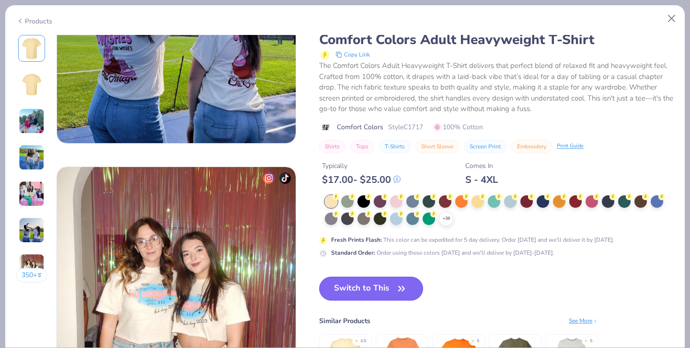
click at [348, 288] on button "Switch to This" at bounding box center [371, 289] width 104 height 24
click at [348, 295] on button "Switch to This" at bounding box center [371, 289] width 104 height 24
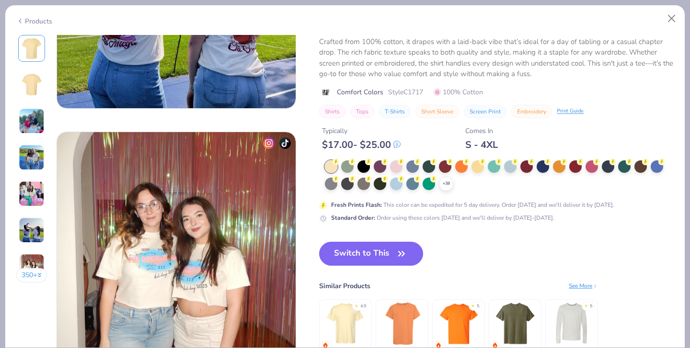
scroll to position [1526, 0]
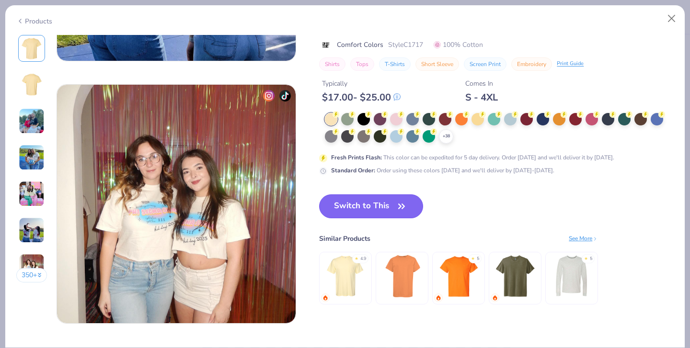
click at [370, 195] on button "Switch to This" at bounding box center [371, 207] width 104 height 24
click at [370, 207] on button "Switch to This" at bounding box center [371, 207] width 104 height 24
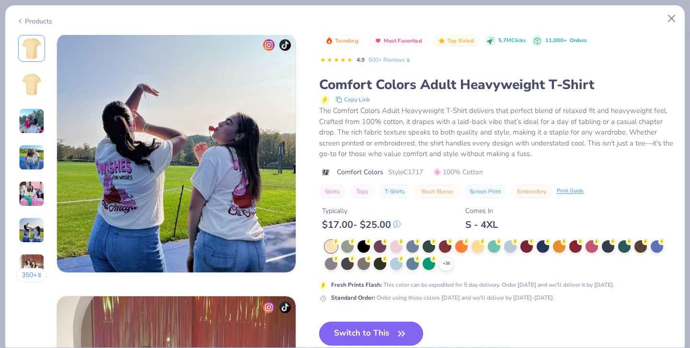
scroll to position [1341, 0]
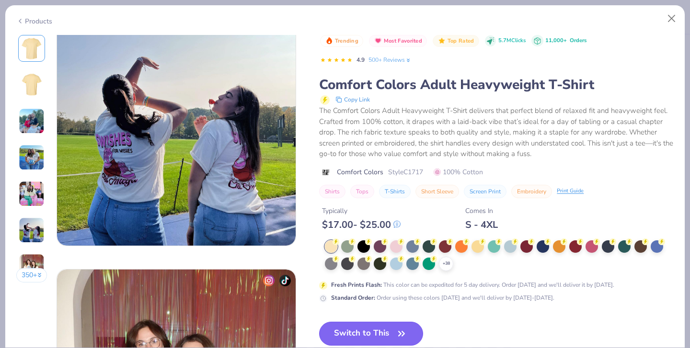
click at [358, 329] on button "Switch to This" at bounding box center [371, 334] width 104 height 24
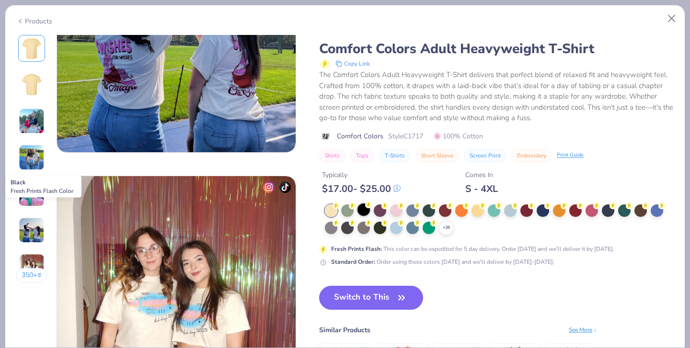
click at [364, 211] on div at bounding box center [363, 210] width 12 height 12
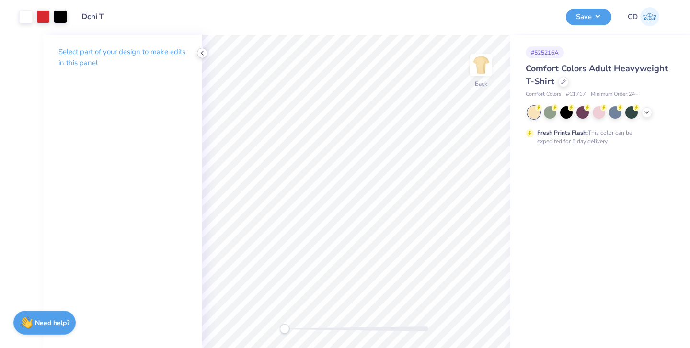
click at [202, 52] on polyline at bounding box center [202, 53] width 2 height 4
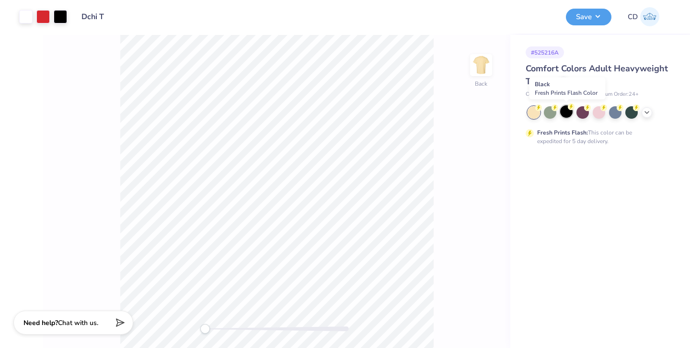
click at [569, 114] on div at bounding box center [566, 111] width 12 height 12
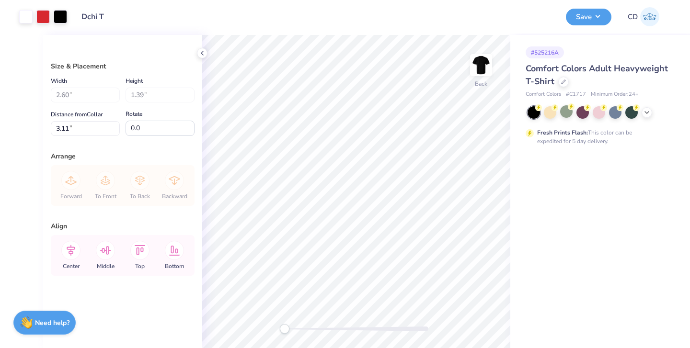
type input "3.00"
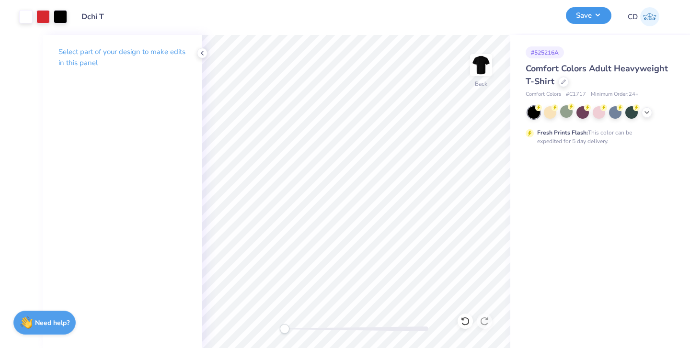
click at [580, 15] on button "Save" at bounding box center [589, 15] width 46 height 17
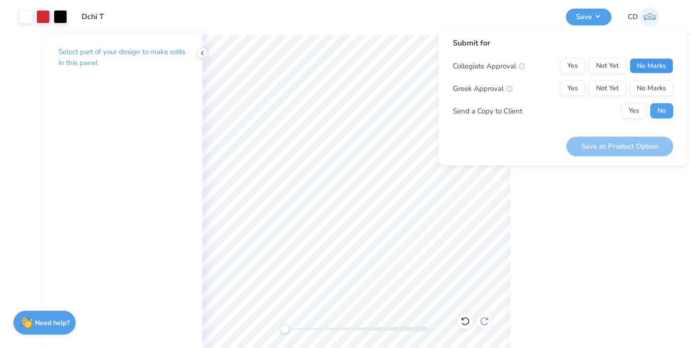
click at [641, 67] on button "No Marks" at bounding box center [652, 65] width 44 height 15
click at [644, 83] on button "No Marks" at bounding box center [652, 88] width 44 height 15
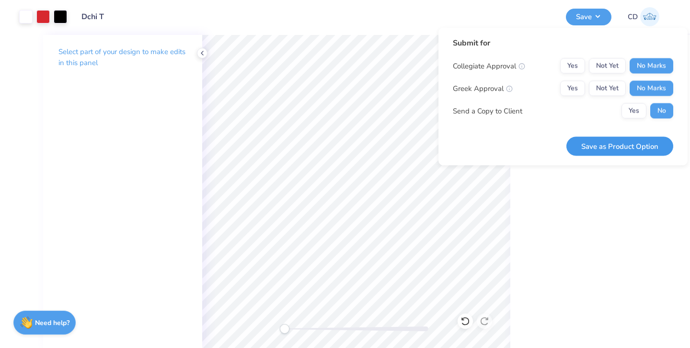
click at [629, 145] on button "Save as Product Option" at bounding box center [619, 147] width 107 height 20
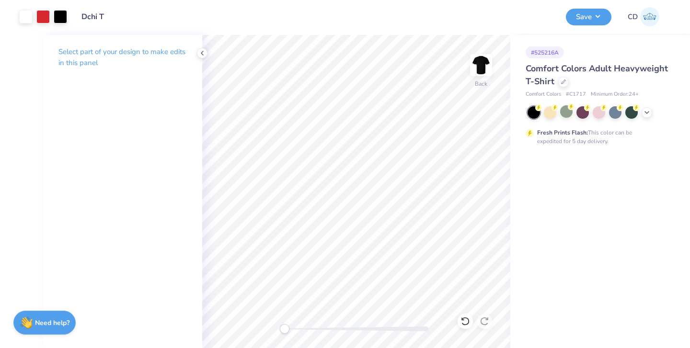
click at [578, 95] on span "# C1717" at bounding box center [576, 95] width 20 height 8
copy span "C1717"
